Goal: Task Accomplishment & Management: Use online tool/utility

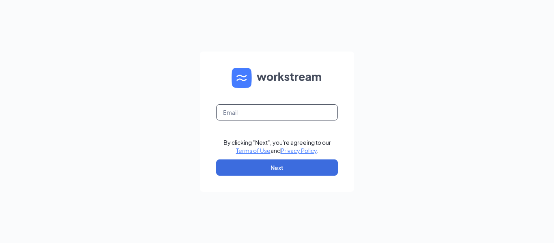
click at [283, 110] on input "text" at bounding box center [277, 112] width 122 height 16
type input "[EMAIL_ADDRESS][DOMAIN_NAME]"
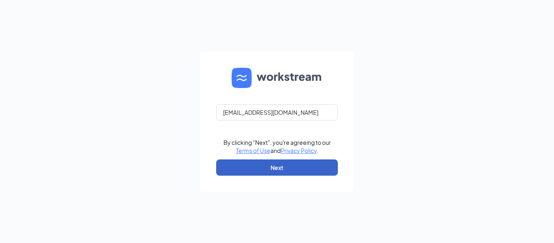
click at [280, 165] on button "Next" at bounding box center [277, 167] width 122 height 16
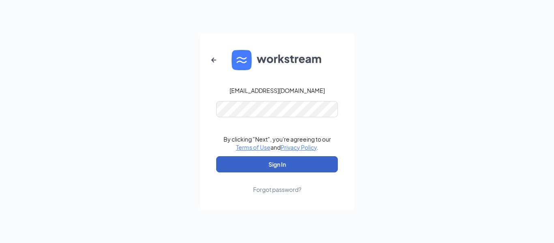
click at [292, 165] on button "Sign In" at bounding box center [277, 164] width 122 height 16
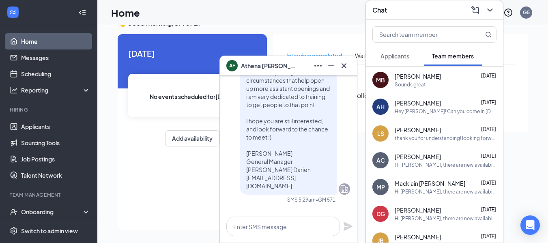
scroll to position [17, 0]
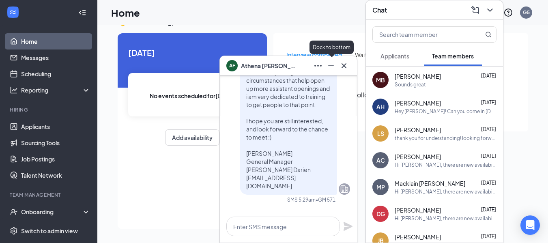
click at [331, 70] on icon "Minimize" at bounding box center [331, 66] width 10 height 10
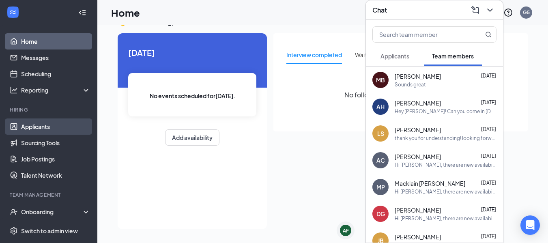
click at [44, 120] on link "Applicants" at bounding box center [55, 126] width 69 height 16
